Goal: Transaction & Acquisition: Purchase product/service

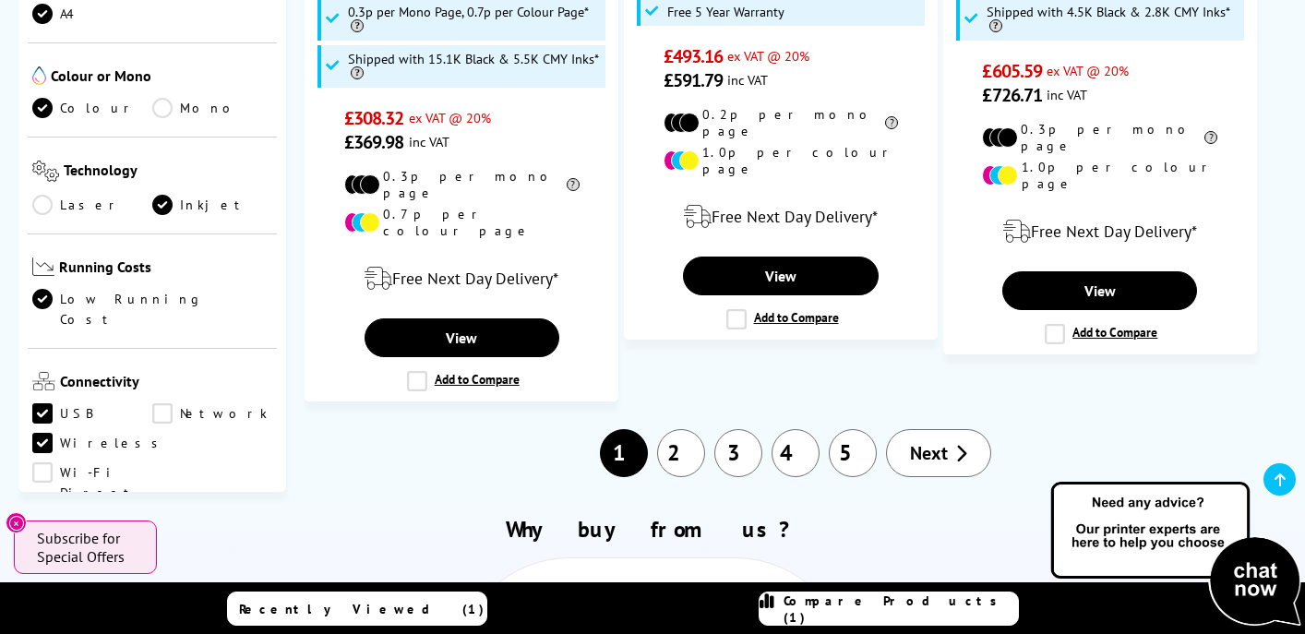
scroll to position [349, 0]
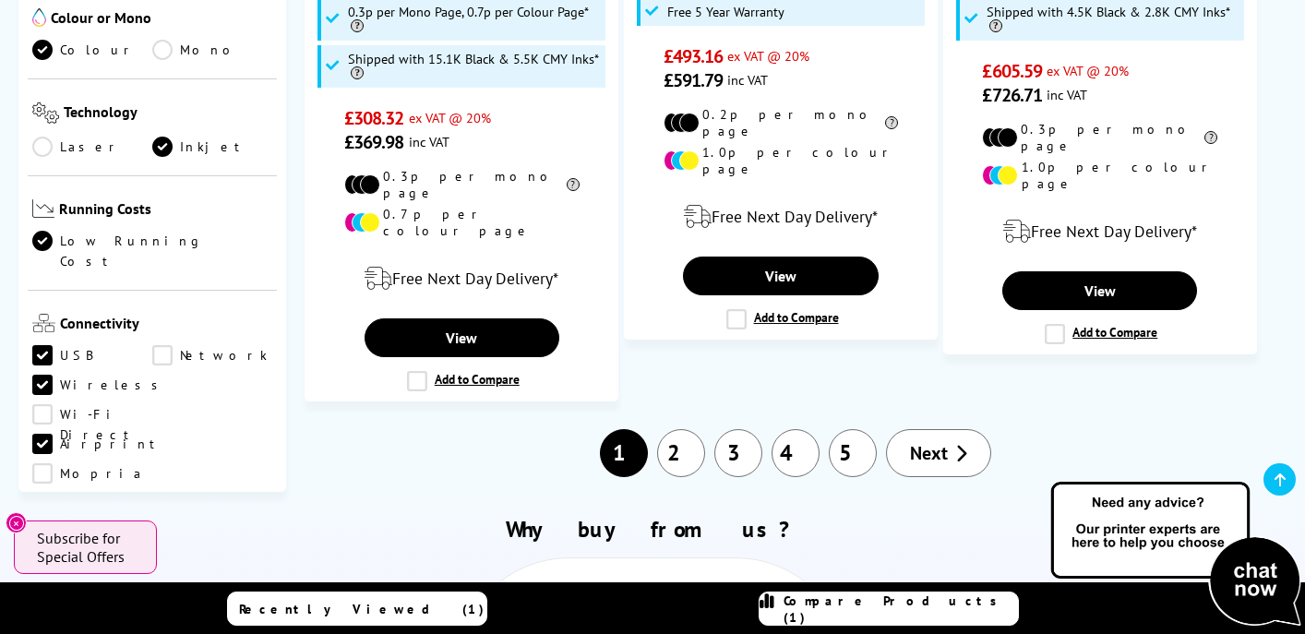
click at [44, 434] on link "Airprint" at bounding box center [97, 444] width 131 height 20
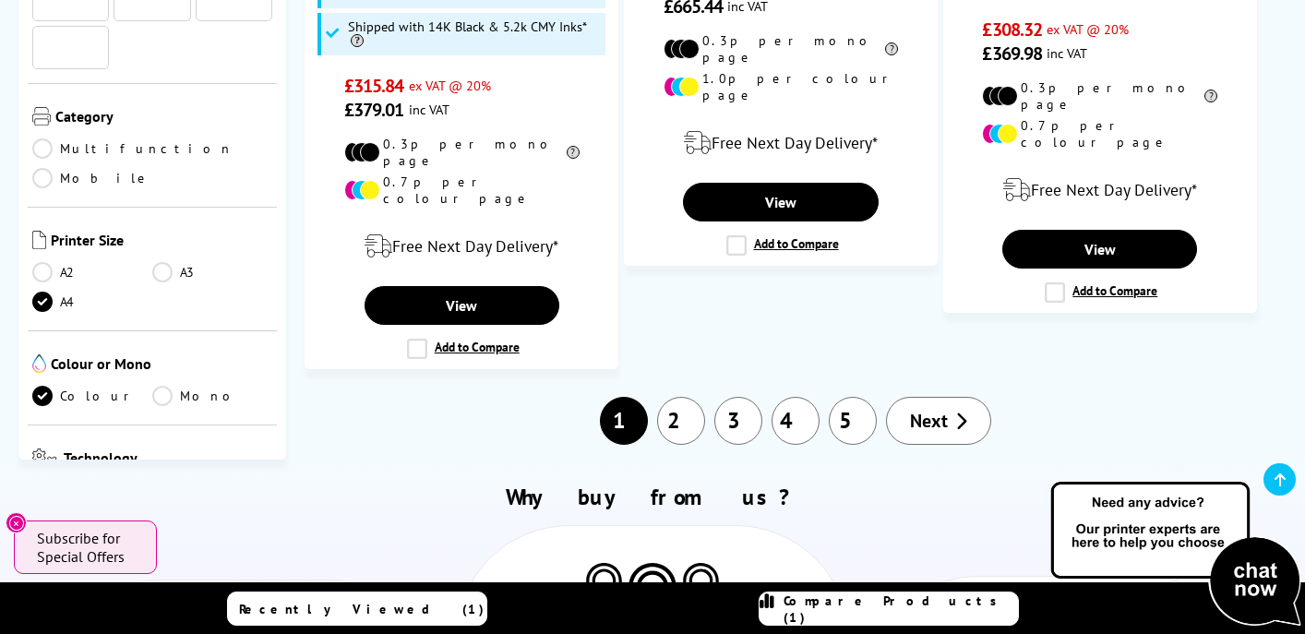
scroll to position [349, 0]
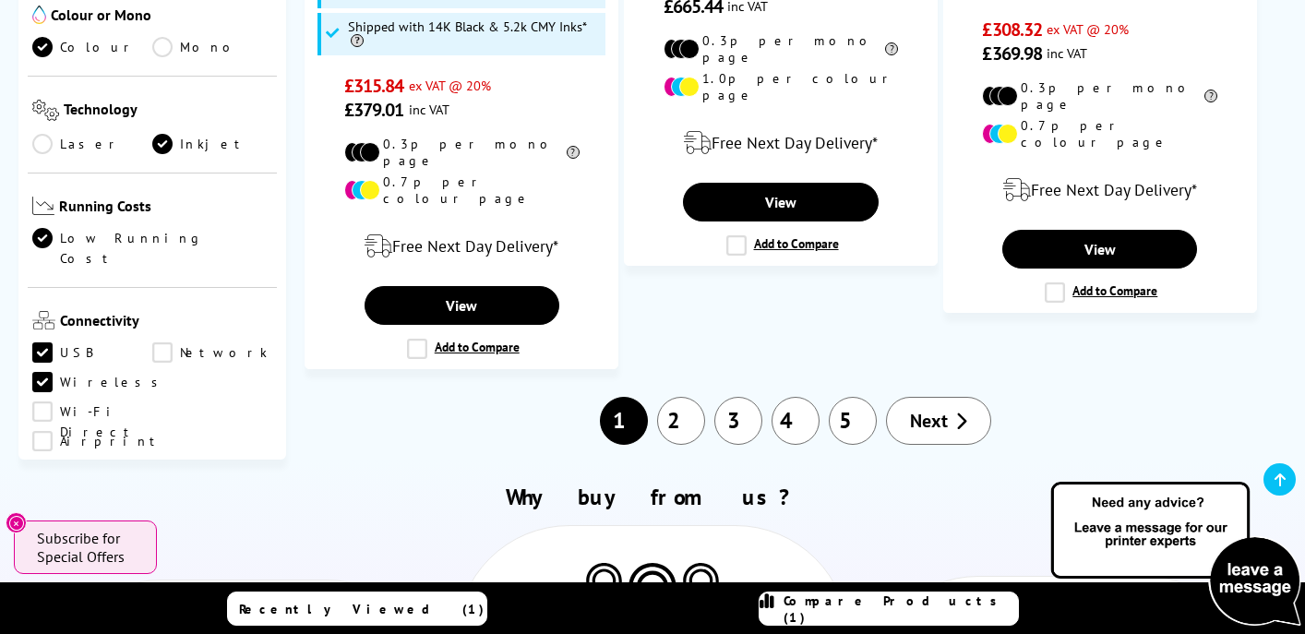
click at [152, 401] on link "Wi-Fi Direct" at bounding box center [92, 411] width 120 height 20
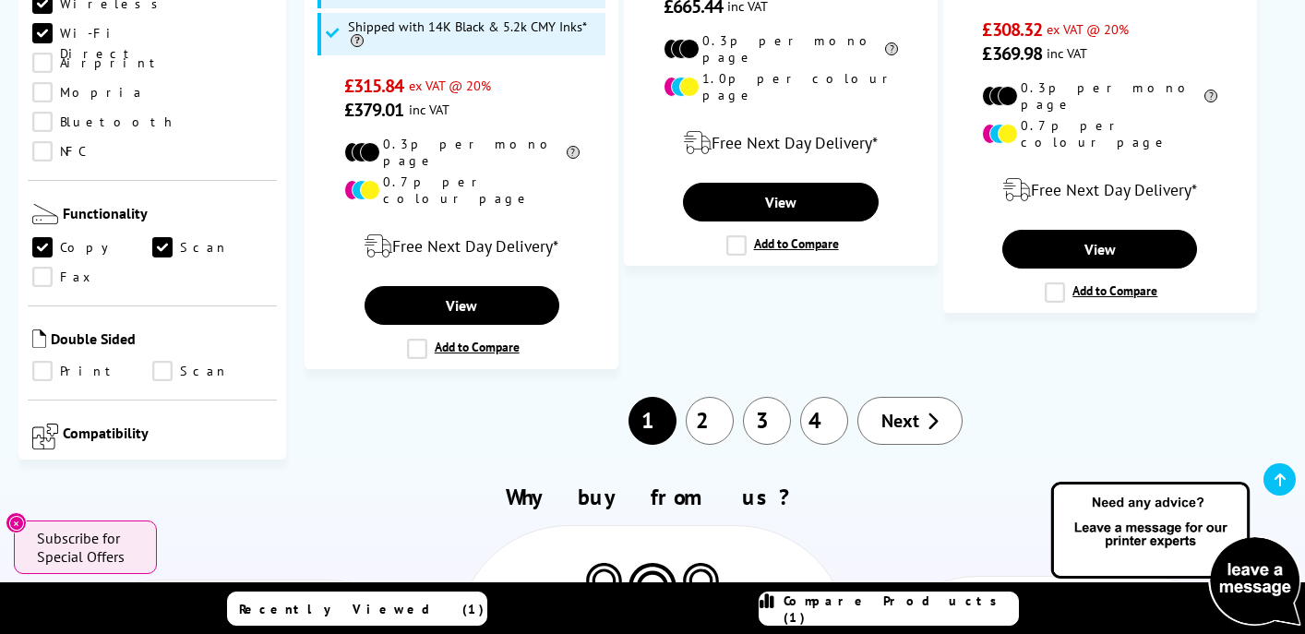
scroll to position [756, 0]
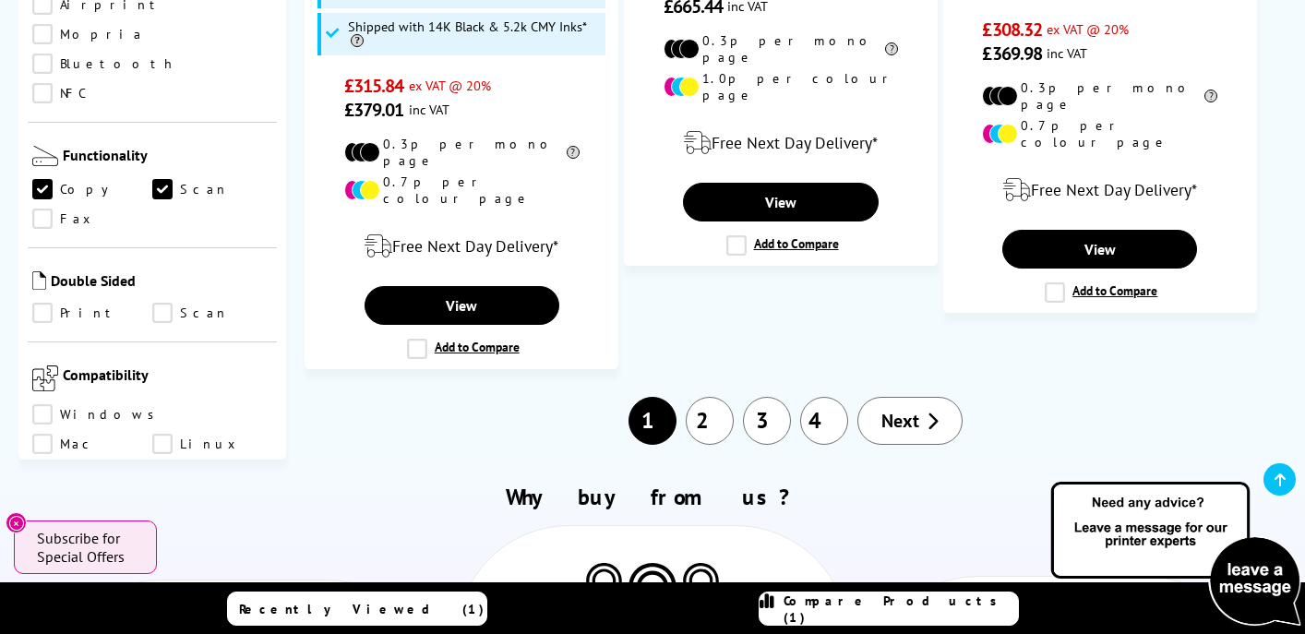
click at [42, 404] on link "Windows" at bounding box center [98, 414] width 132 height 20
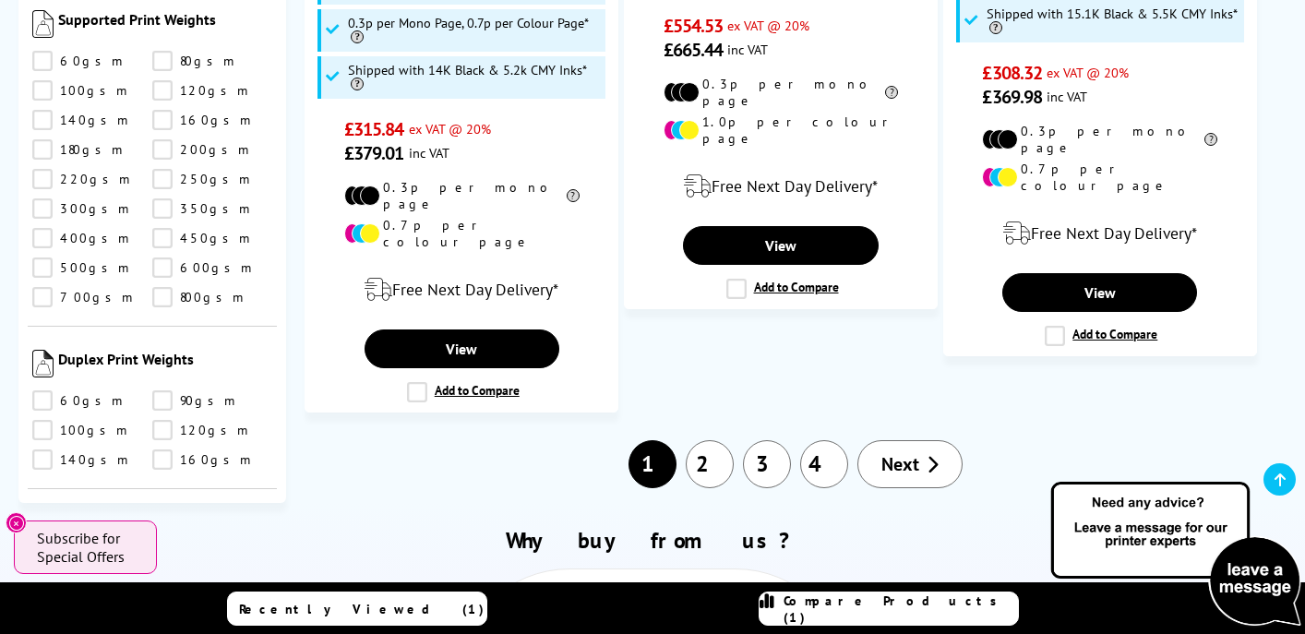
scroll to position [2325, 0]
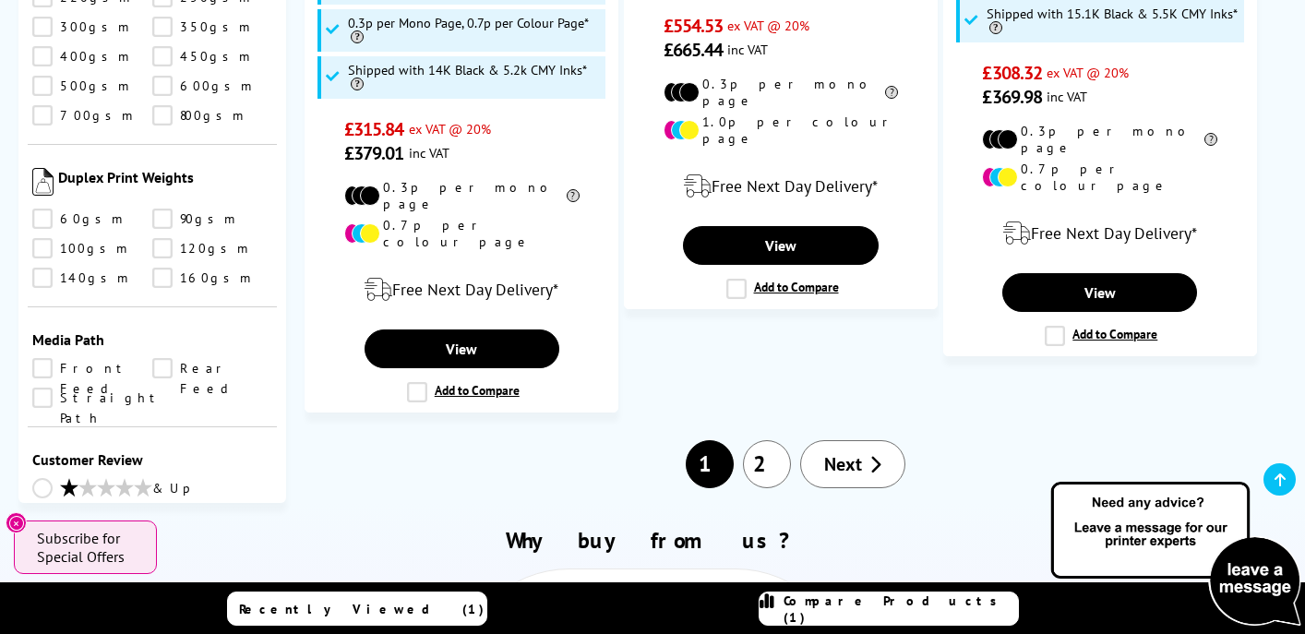
scroll to position [2558, 0]
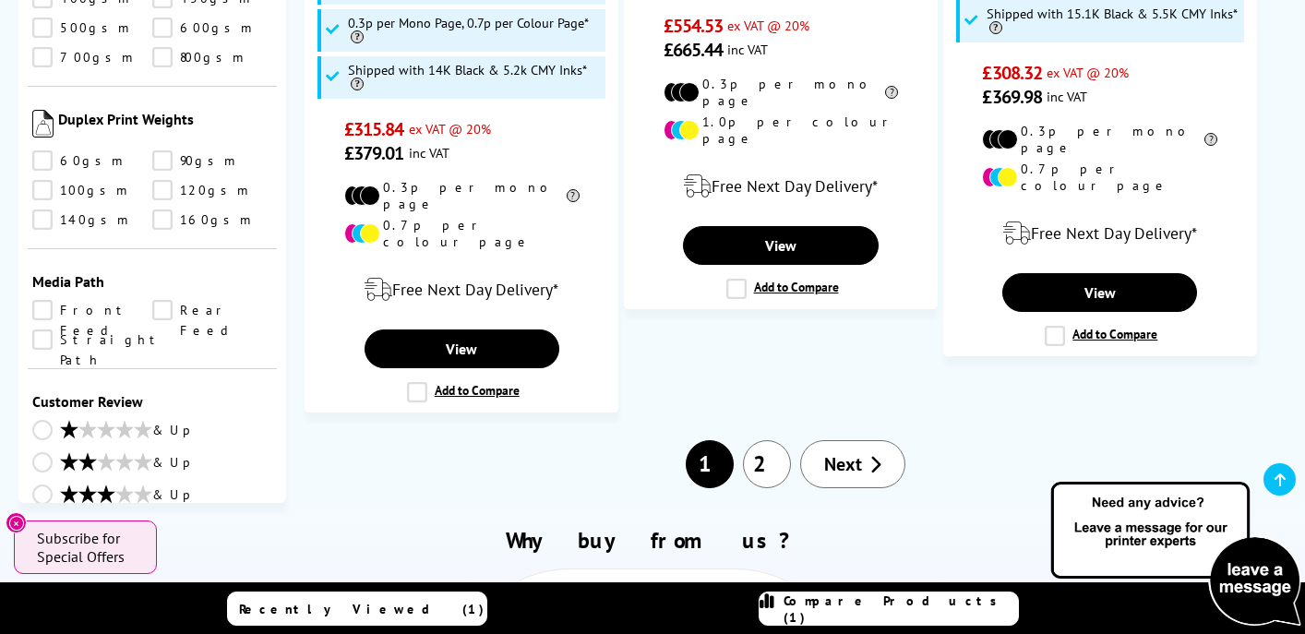
select select "300"
click option "300" at bounding box center [0, 0] width 0 height 0
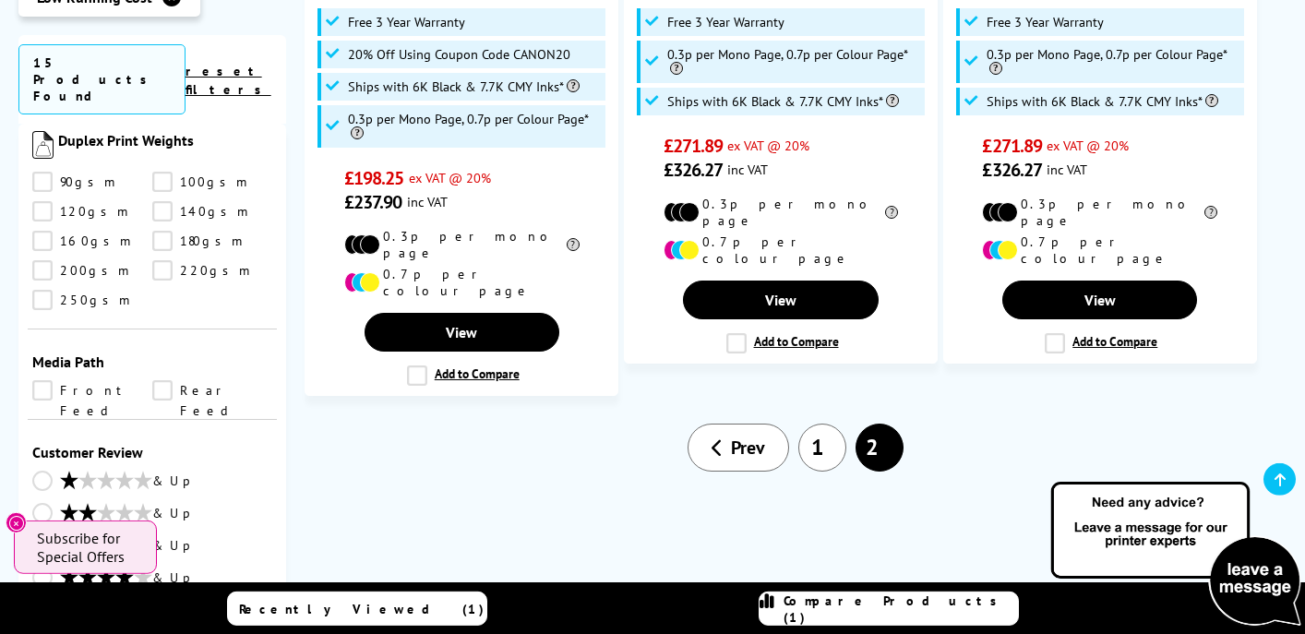
scroll to position [644, 0]
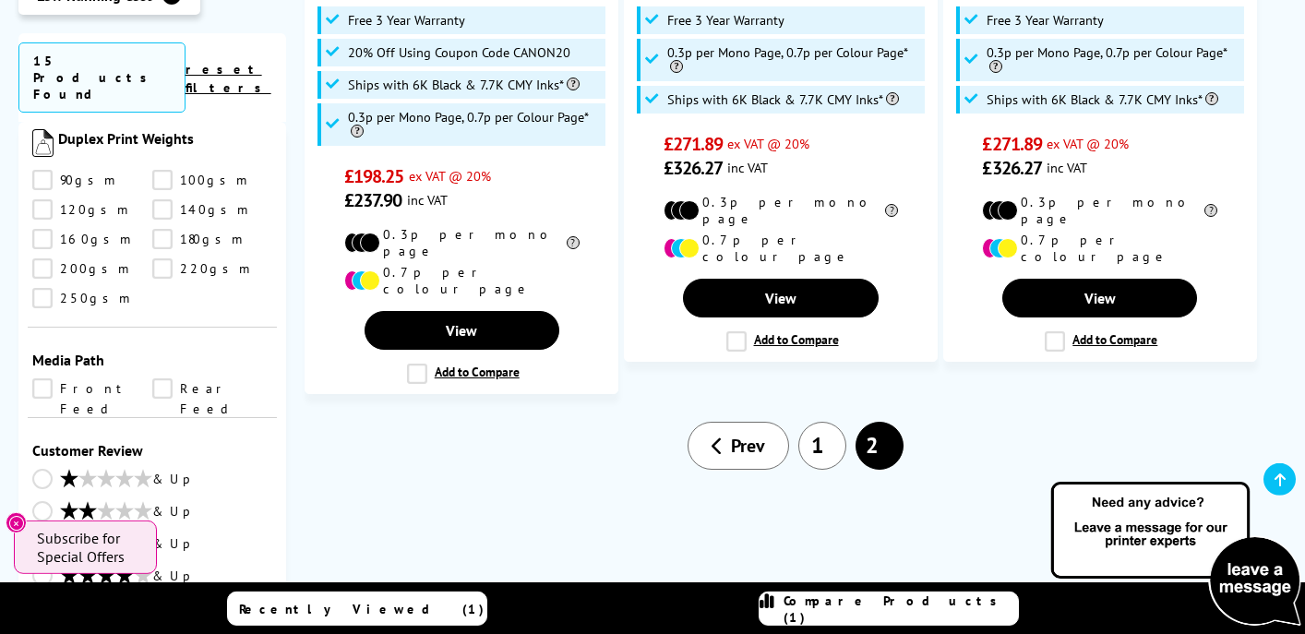
click at [878, 422] on li "2" at bounding box center [879, 446] width 57 height 48
click at [738, 434] on span "Prev" at bounding box center [748, 446] width 34 height 24
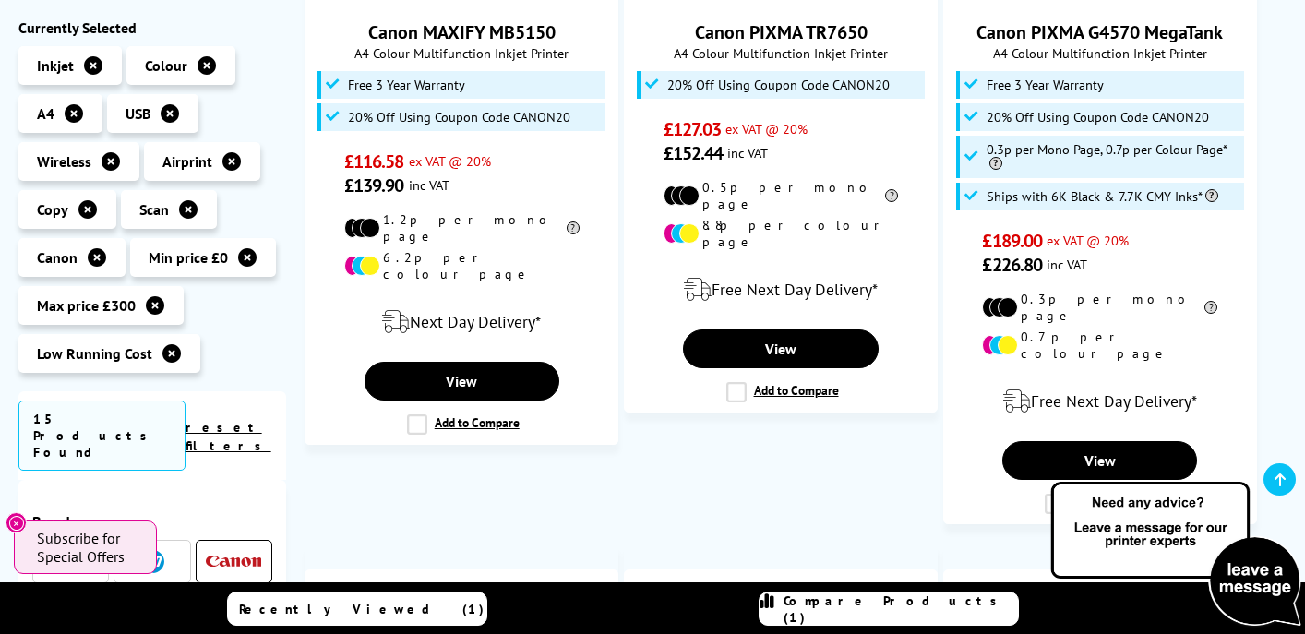
scroll to position [1393, 0]
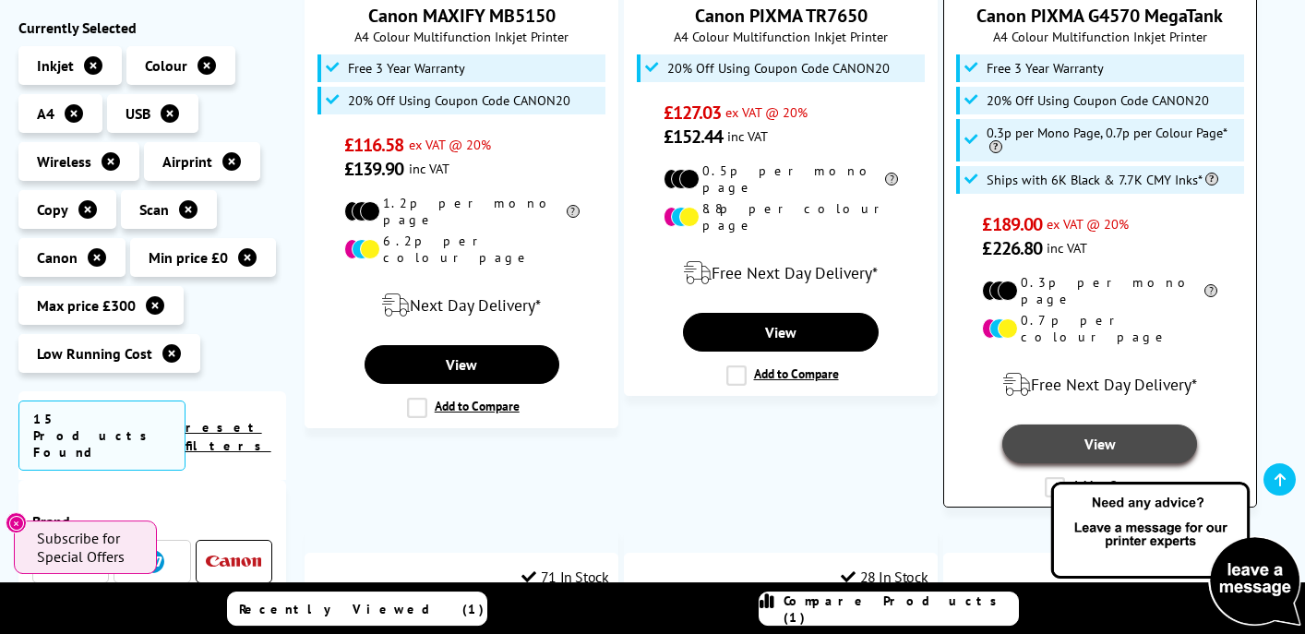
click at [1104, 424] on link "View" at bounding box center [1099, 443] width 195 height 39
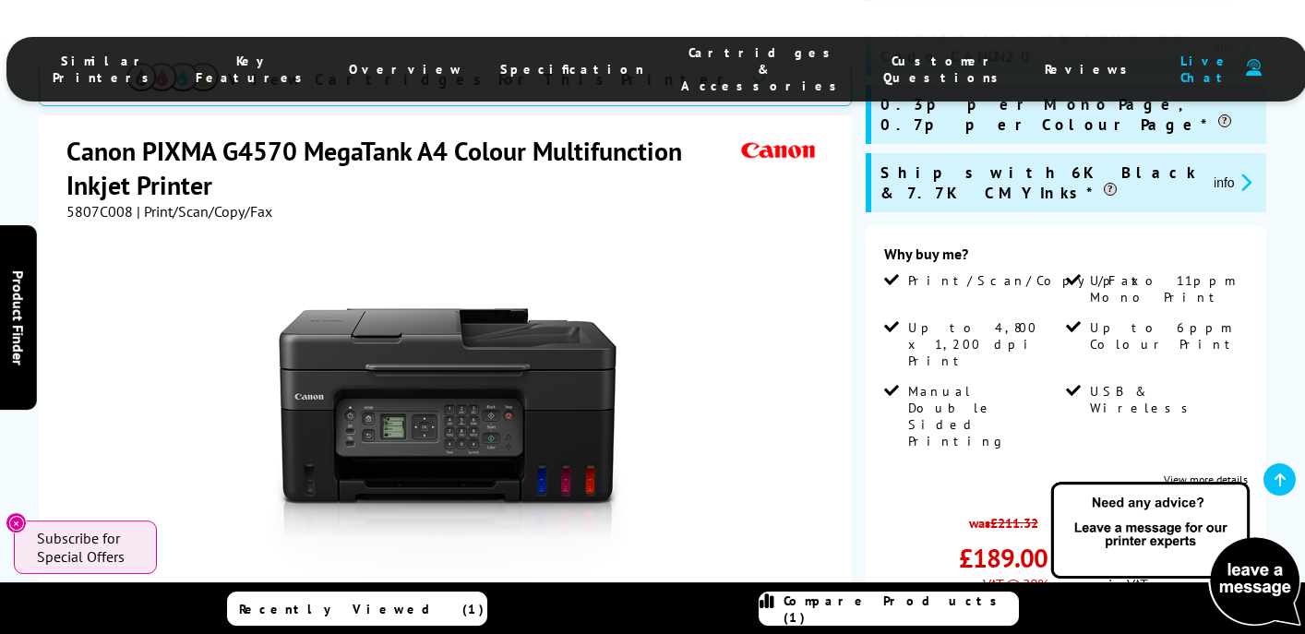
scroll to position [299, 0]
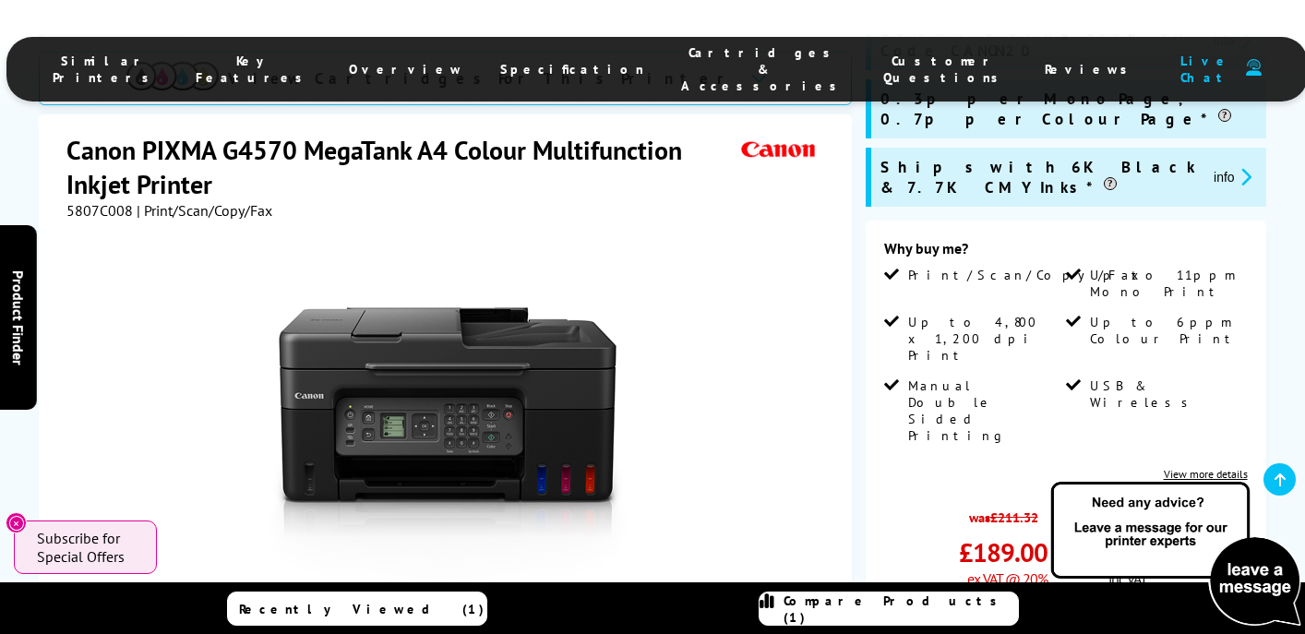
click at [1211, 467] on link "View more details" at bounding box center [1205, 474] width 84 height 14
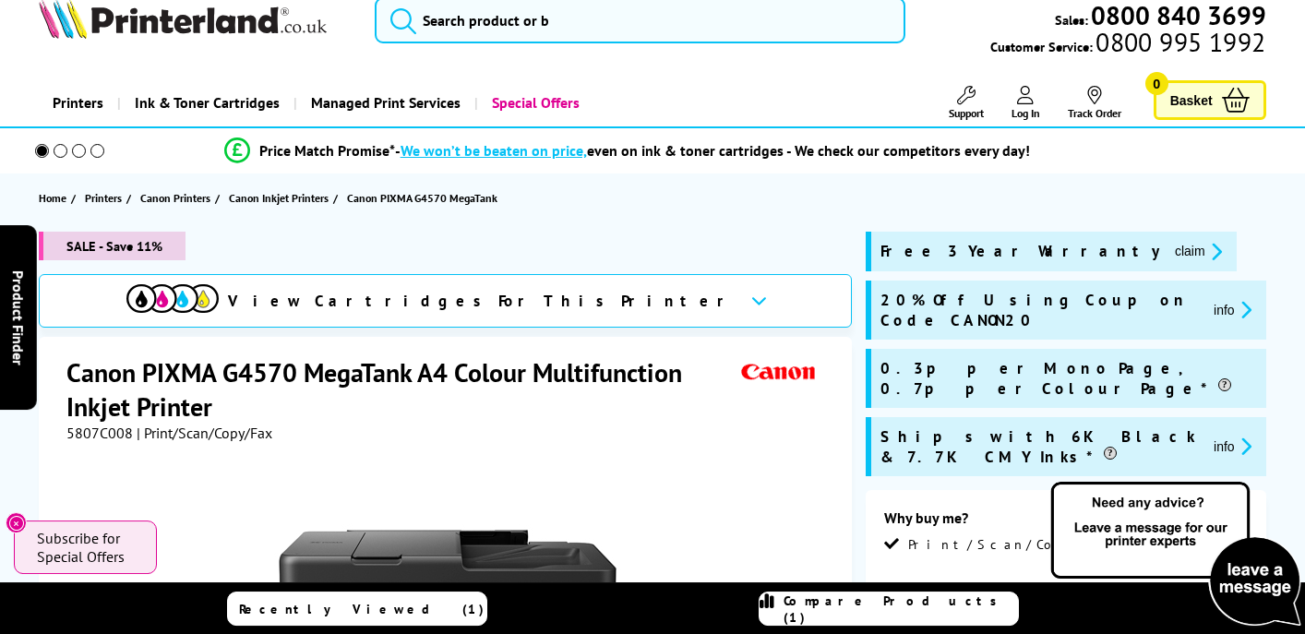
scroll to position [0, 0]
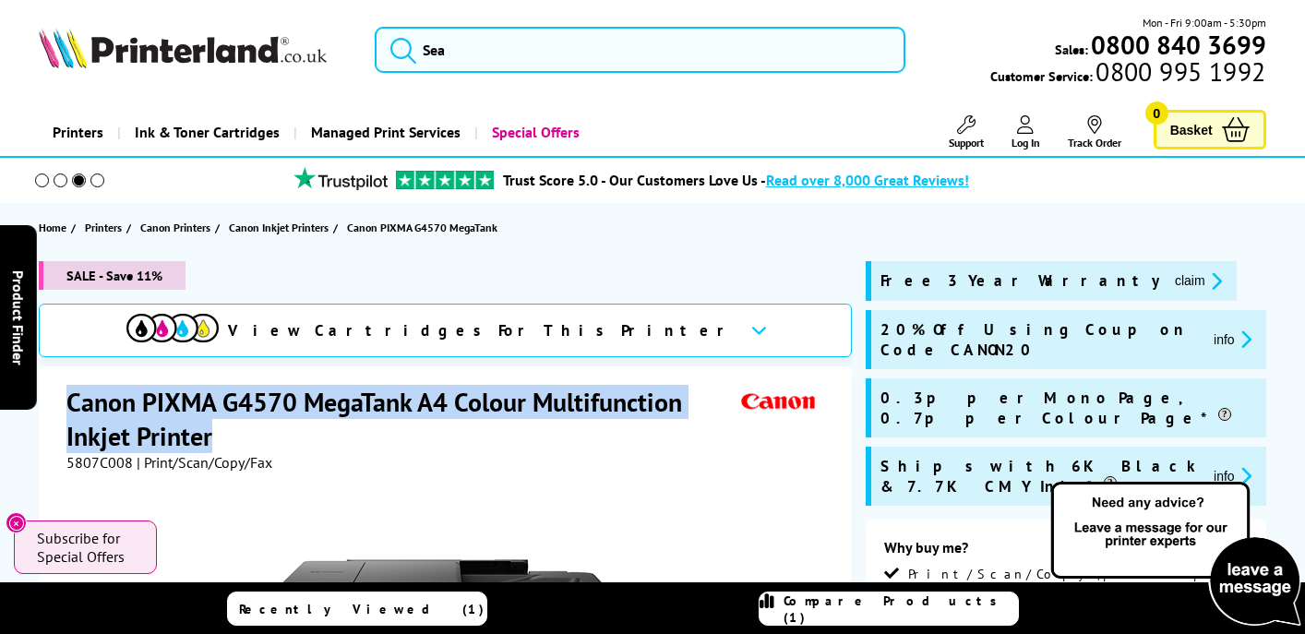
drag, startPoint x: 69, startPoint y: 401, endPoint x: 213, endPoint y: 442, distance: 149.5
click at [213, 442] on h1 "Canon PIXMA G4570 MegaTank A4 Colour Multifunction Inkjet Printer" at bounding box center [401, 419] width 670 height 68
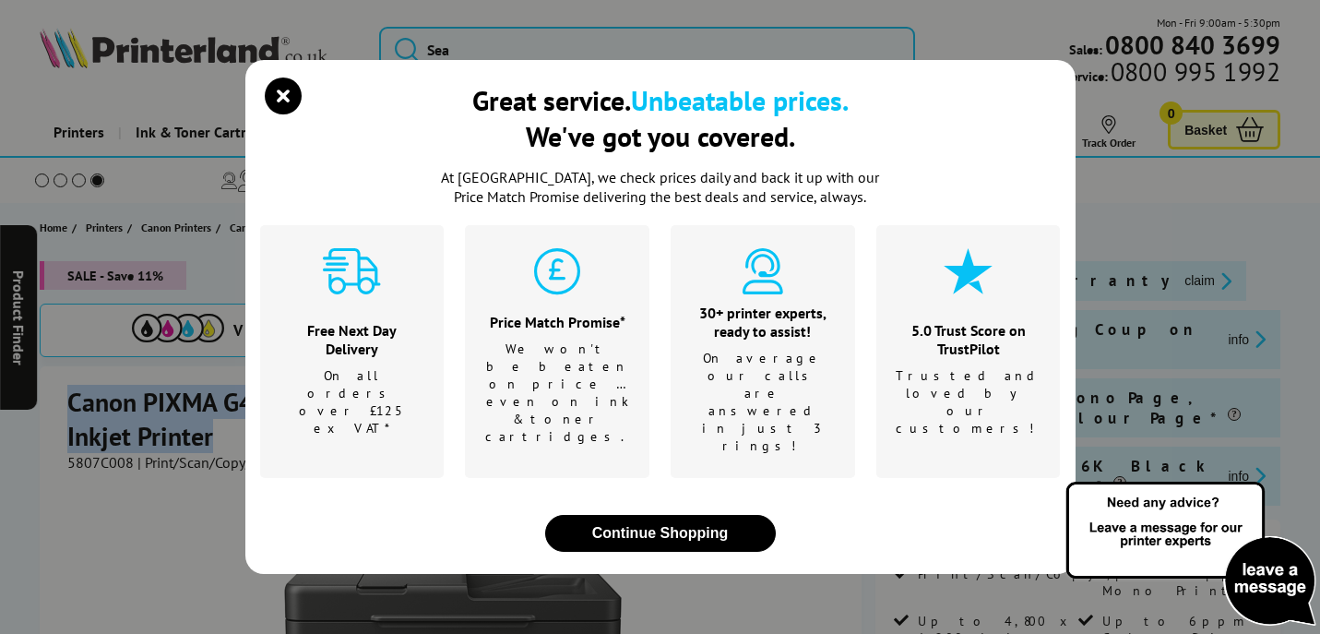
copy h1 "Canon PIXMA G4570 MegaTank A4 Colour Multifunction Inkjet Printer"
click at [285, 114] on icon "close modal" at bounding box center [283, 96] width 37 height 37
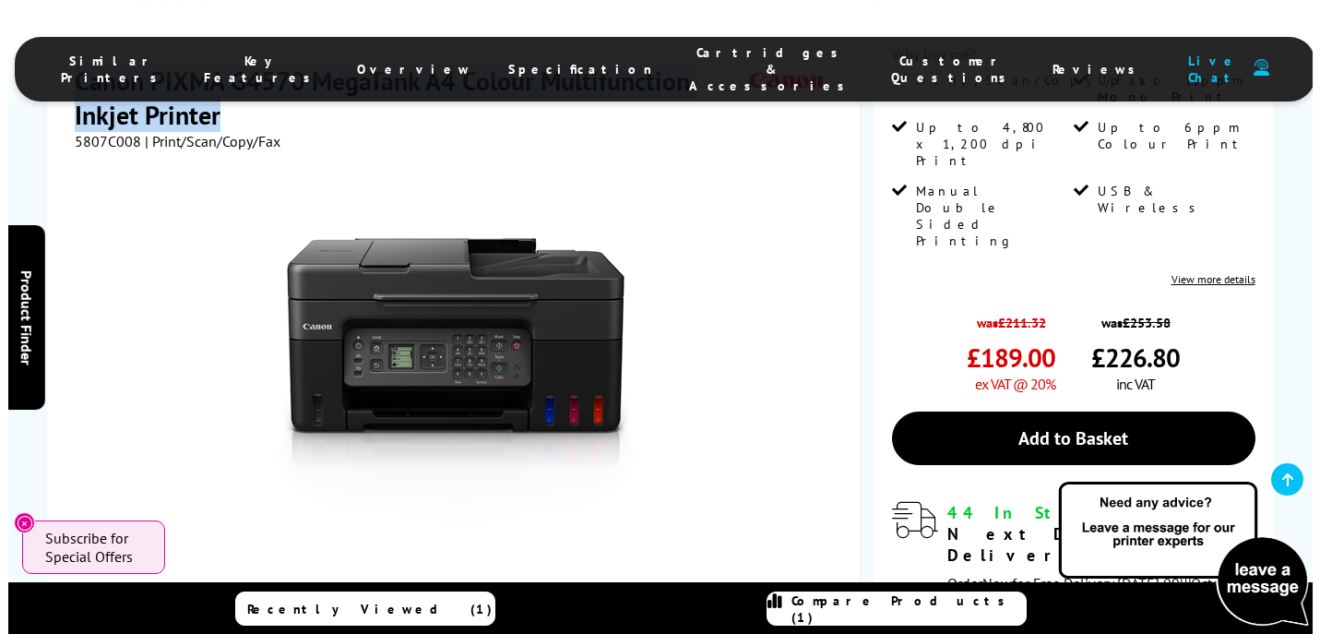
scroll to position [538, 0]
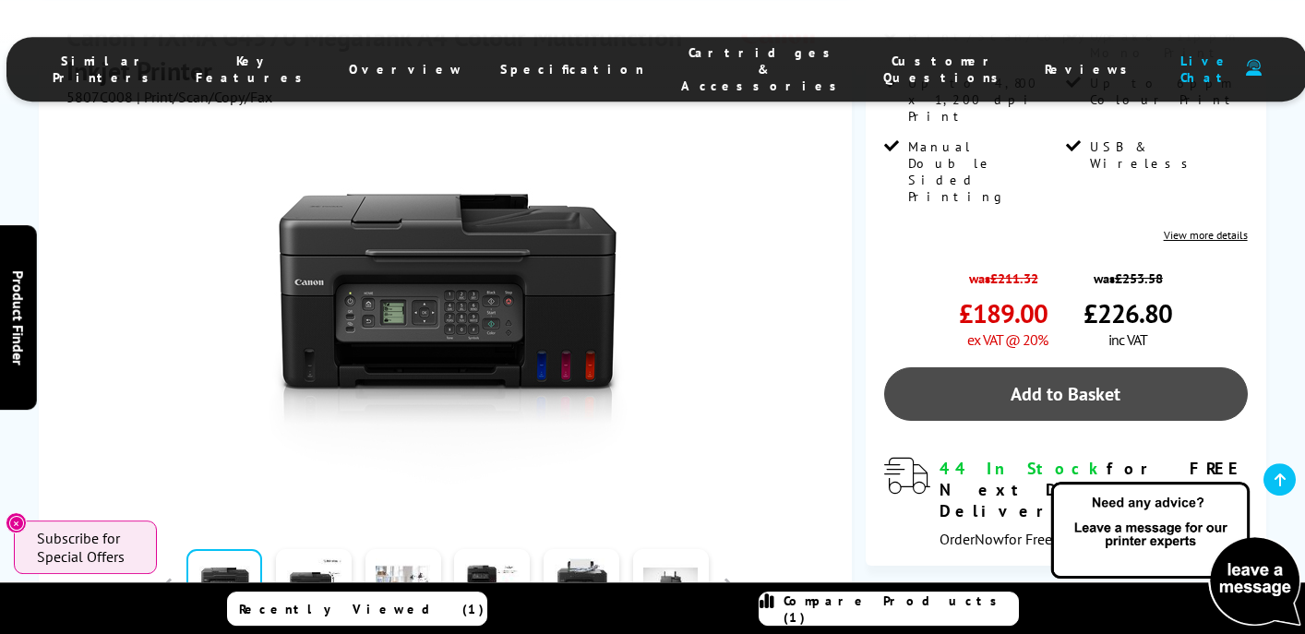
click at [1093, 367] on link "Add to Basket" at bounding box center [1066, 394] width 364 height 54
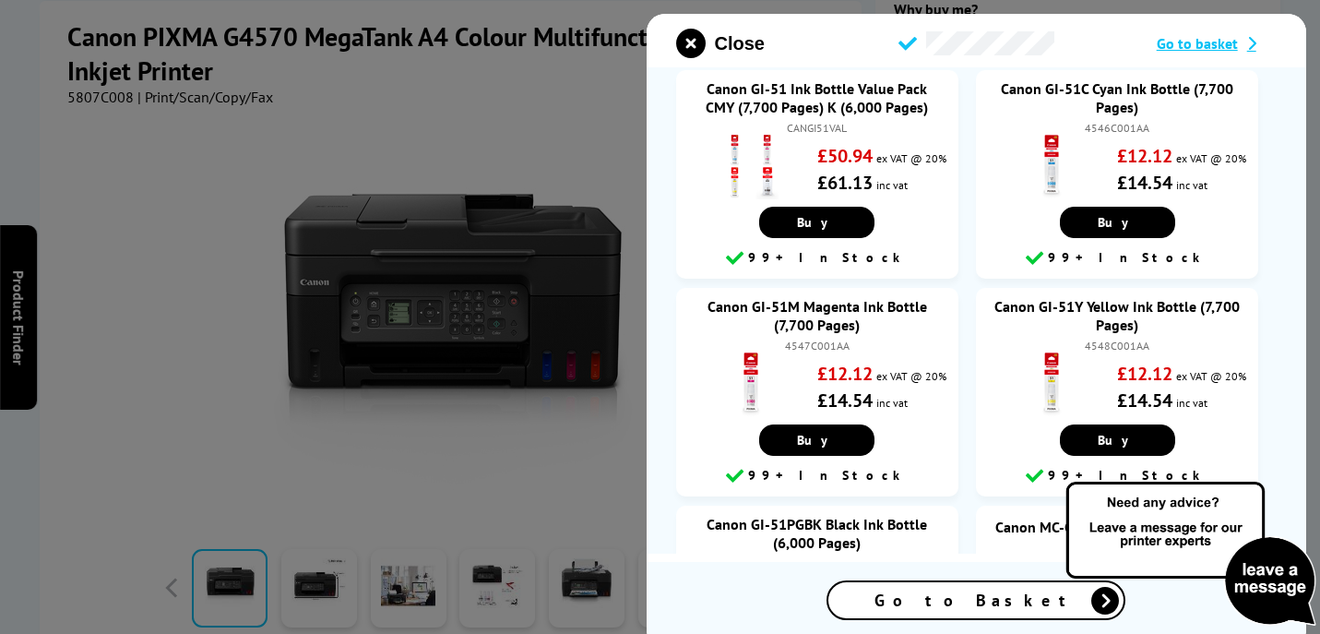
scroll to position [0, 0]
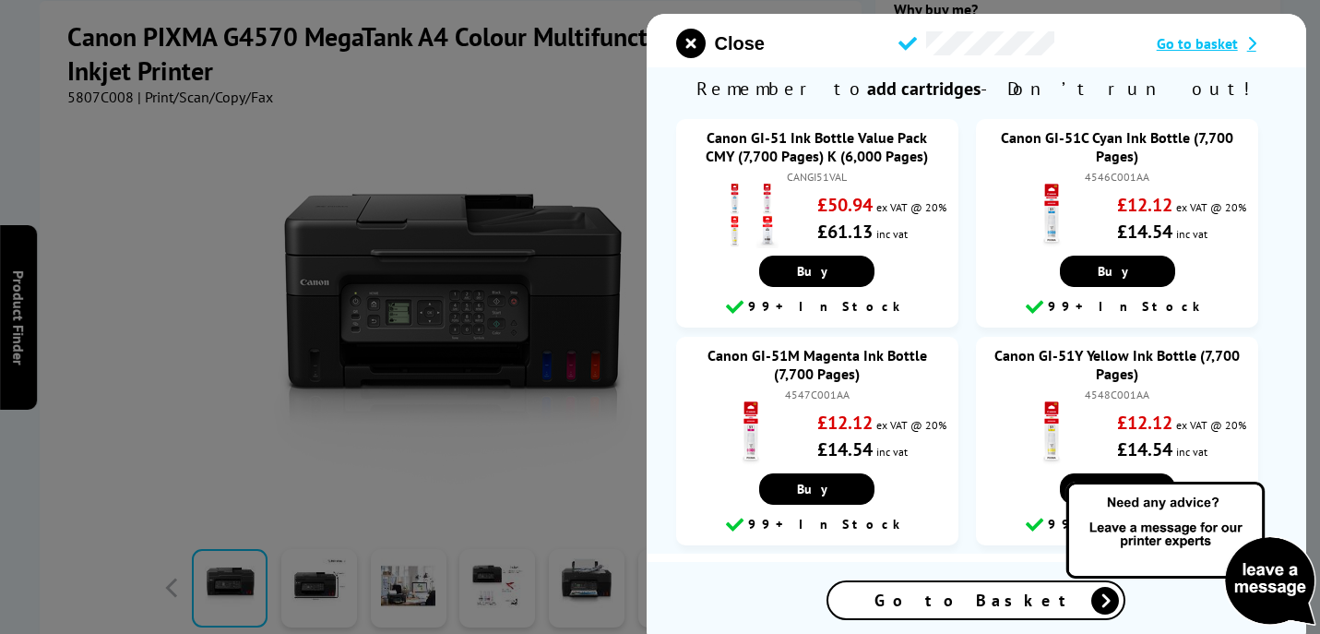
click at [1210, 45] on span "Go to basket" at bounding box center [1197, 43] width 81 height 18
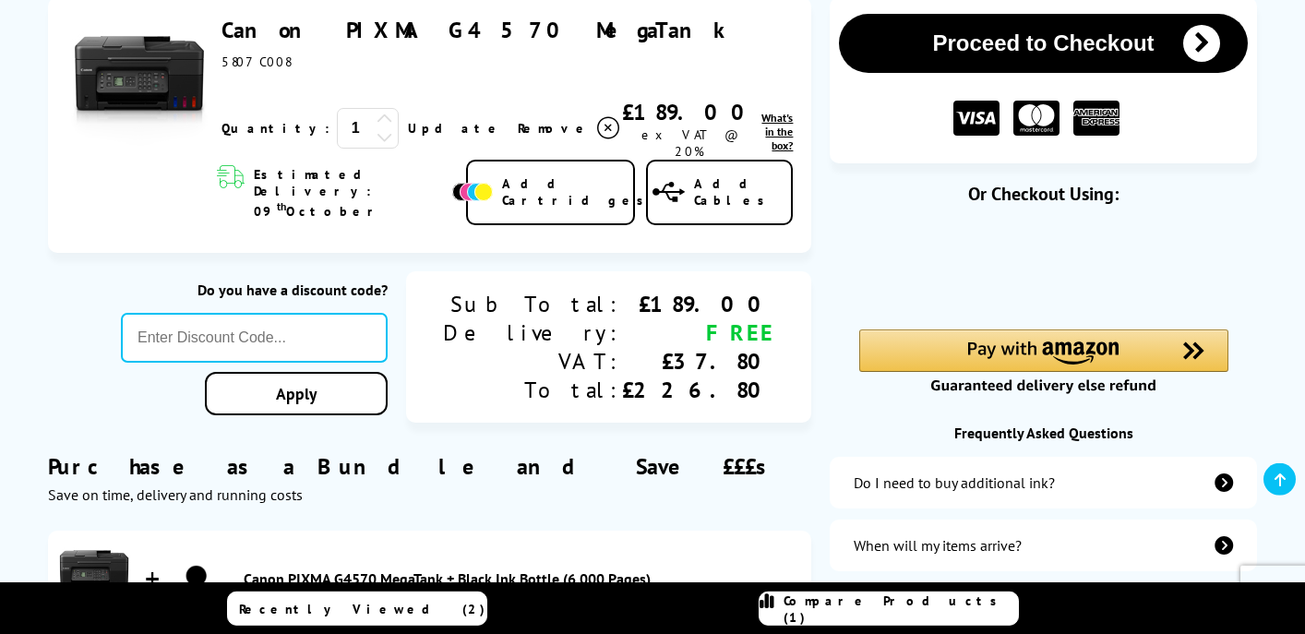
scroll to position [289, 0]
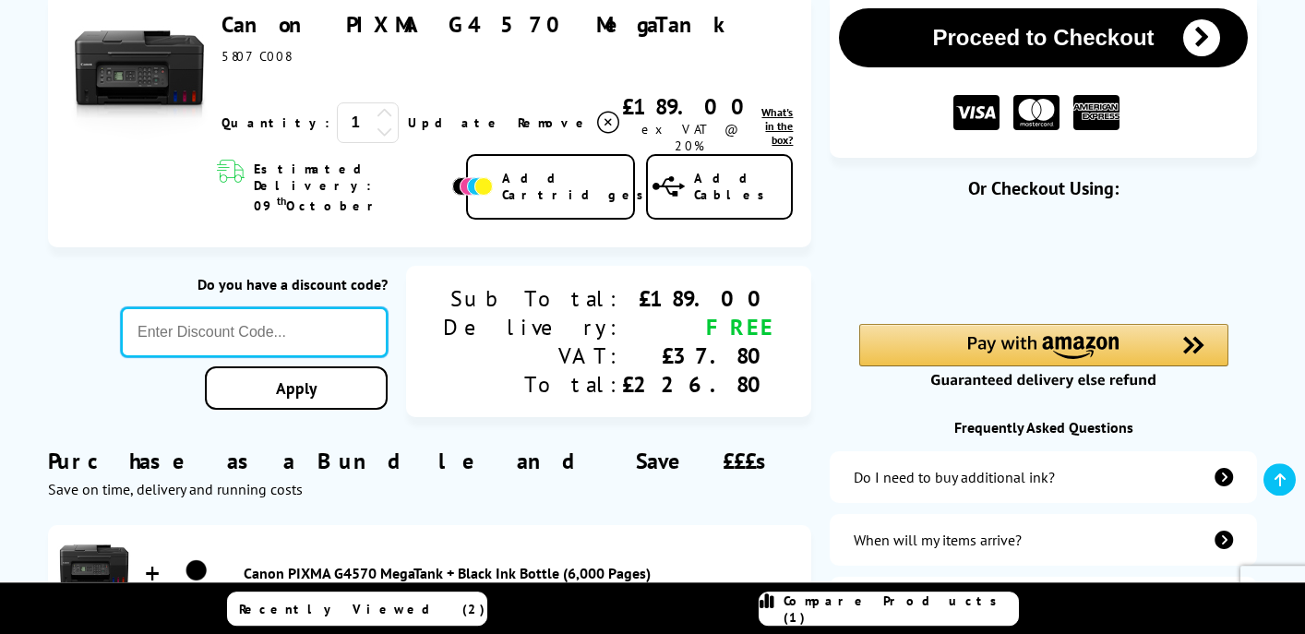
click at [388, 313] on input "text" at bounding box center [254, 332] width 267 height 50
type input "CANON20"
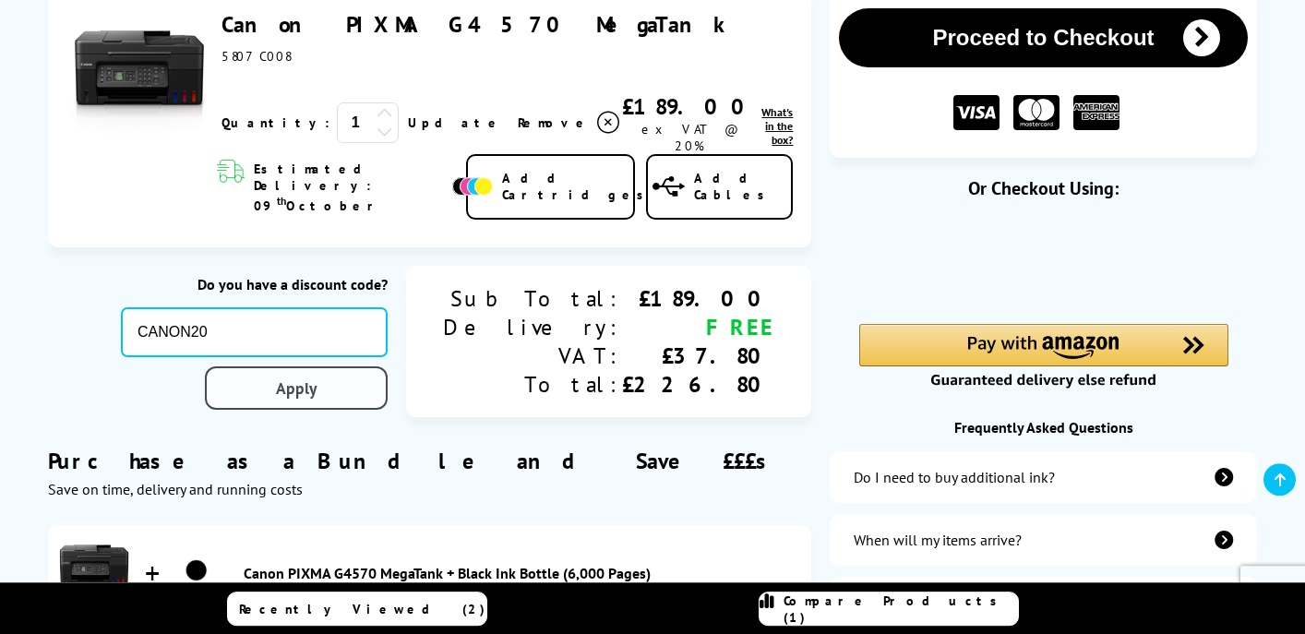
click at [433, 364] on div "Proceed to Checkout Shopping Basket 1 Update" at bounding box center [652, 434] width 1305 height 885
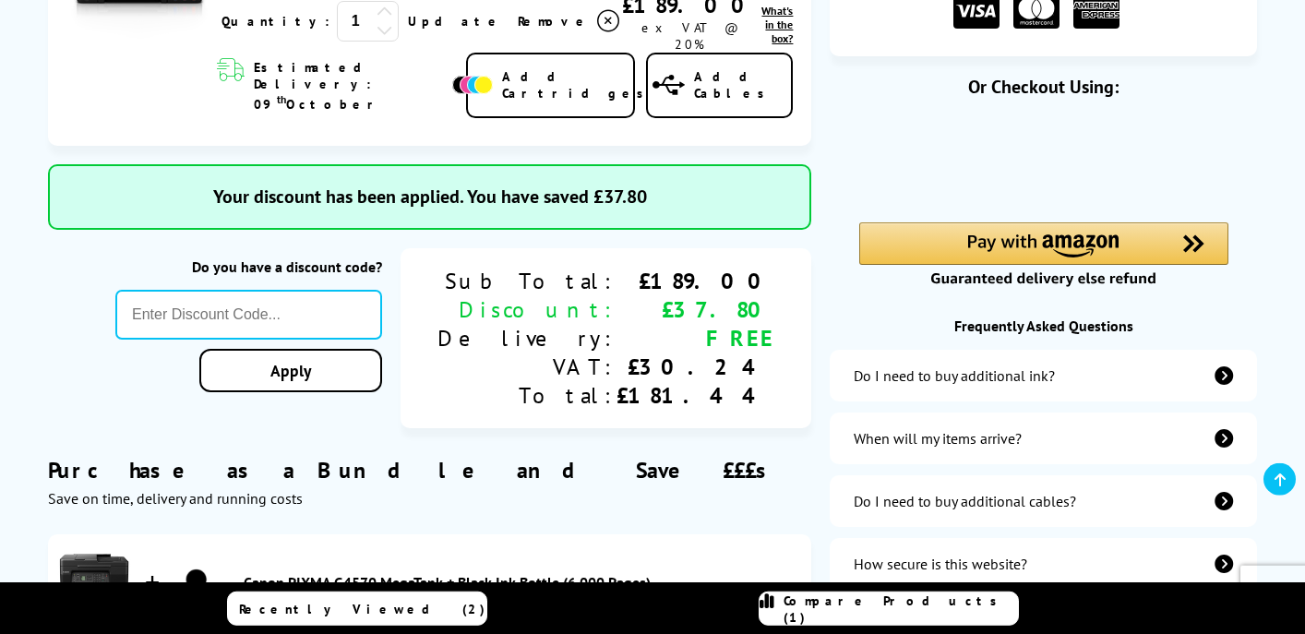
scroll to position [389, 0]
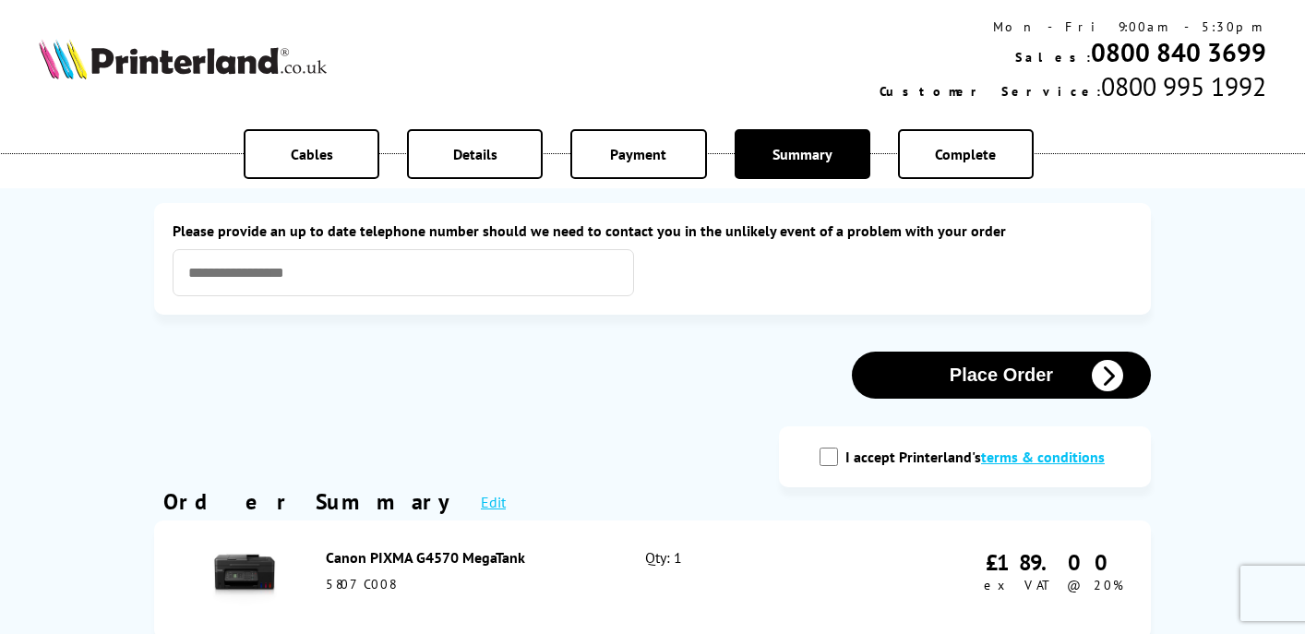
click at [832, 461] on input "I accept Printerland's terms & conditions" at bounding box center [828, 456] width 18 height 18
checkbox input "true"
click at [1002, 382] on button "Place Order" at bounding box center [1001, 375] width 299 height 47
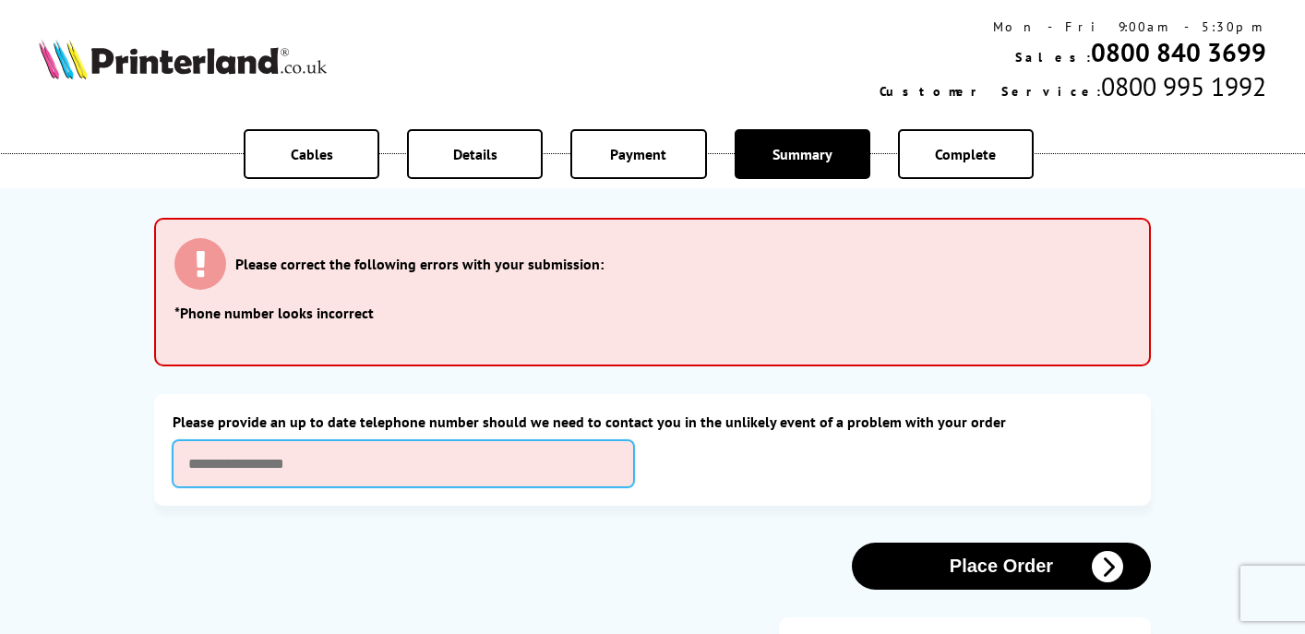
click at [568, 464] on input "text" at bounding box center [403, 463] width 461 height 47
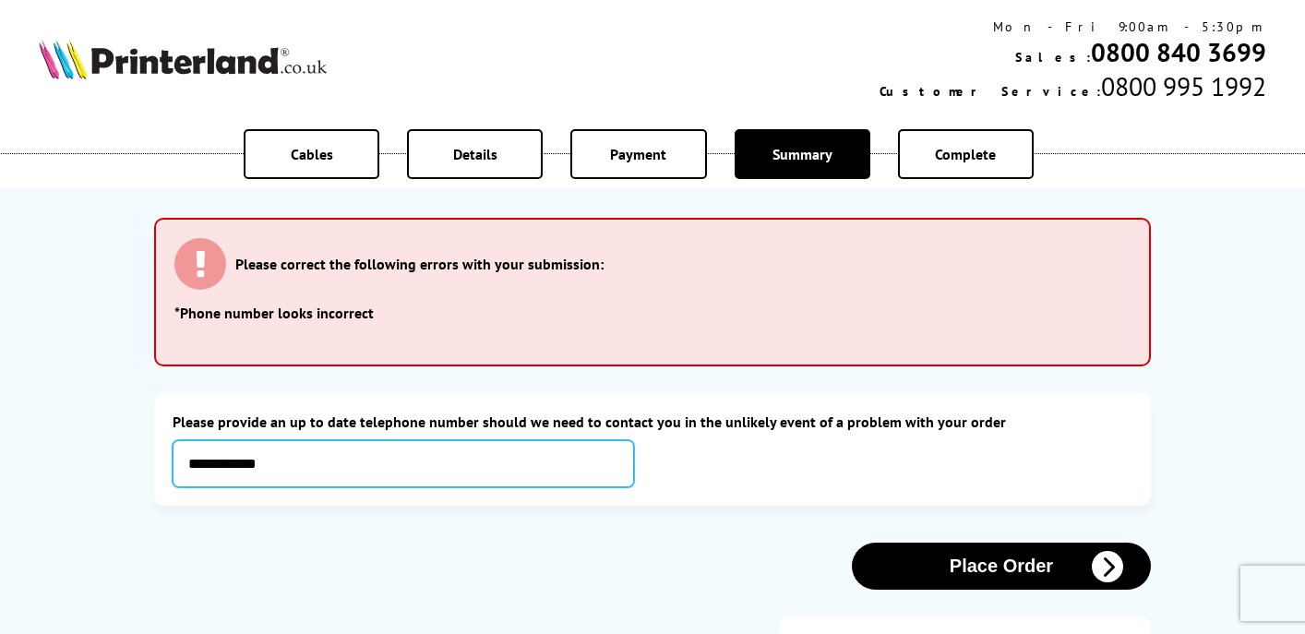
type input "**********"
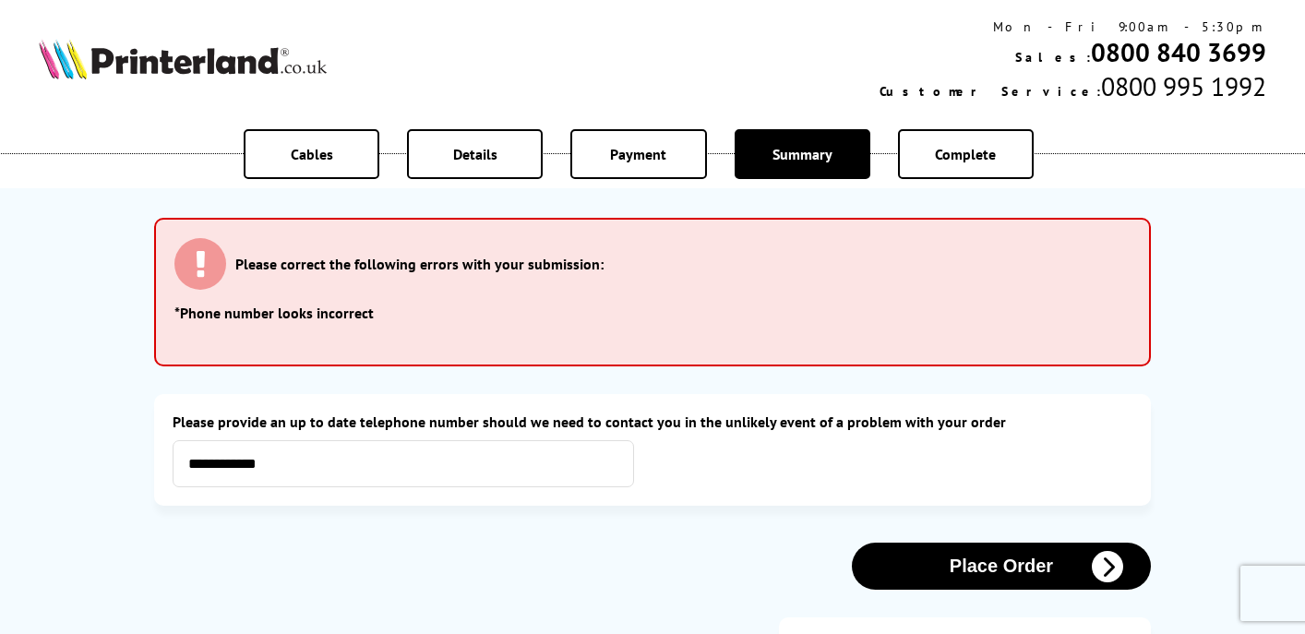
click at [995, 566] on button "Place Order" at bounding box center [1001, 566] width 299 height 47
